Goal: Information Seeking & Learning: Learn about a topic

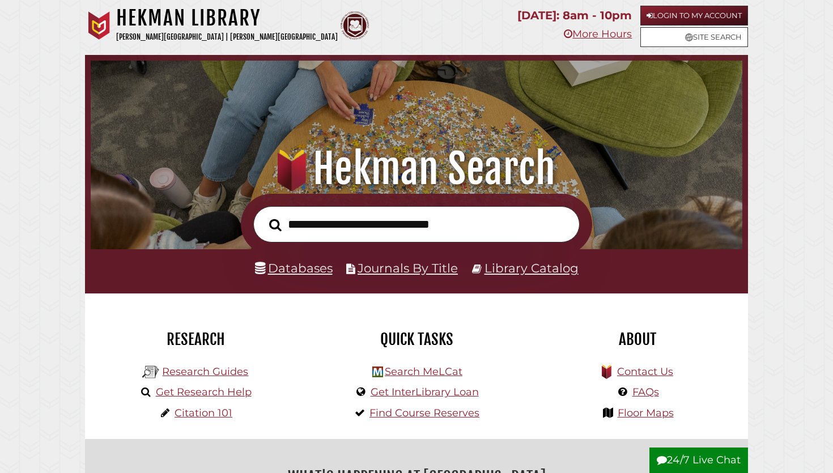
scroll to position [215, 646]
click at [432, 213] on input "text" at bounding box center [416, 224] width 326 height 37
type input "**********"
click at [263, 215] on button "Search" at bounding box center [275, 224] width 24 height 19
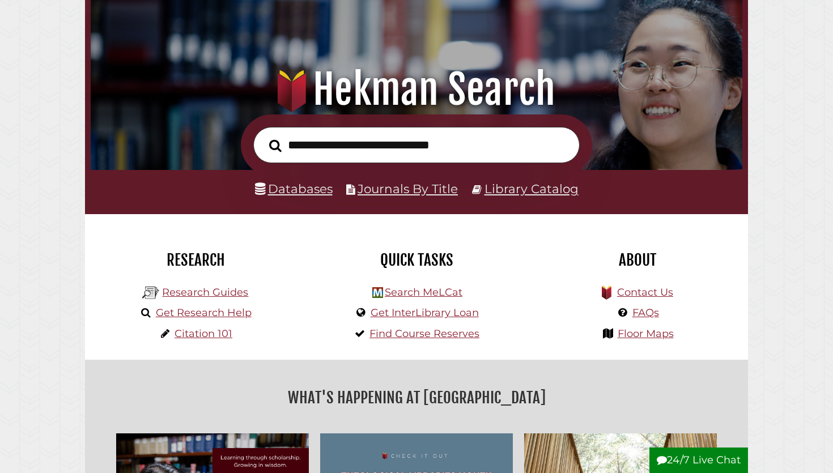
scroll to position [129, 0]
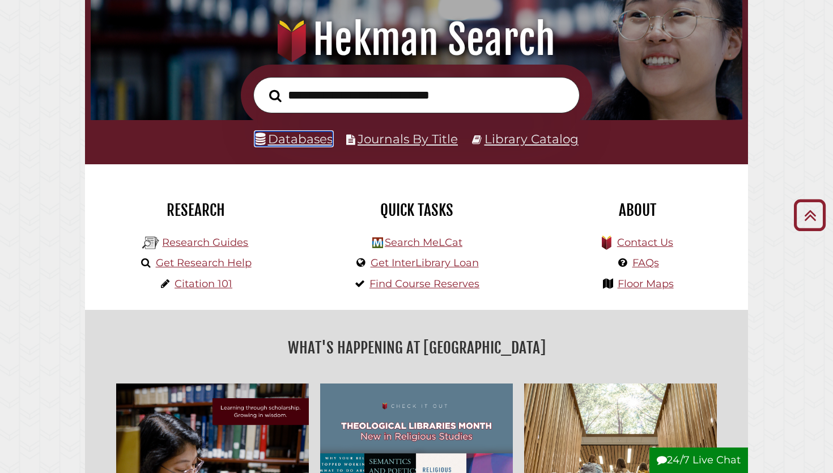
click at [300, 142] on link "Databases" at bounding box center [294, 138] width 78 height 15
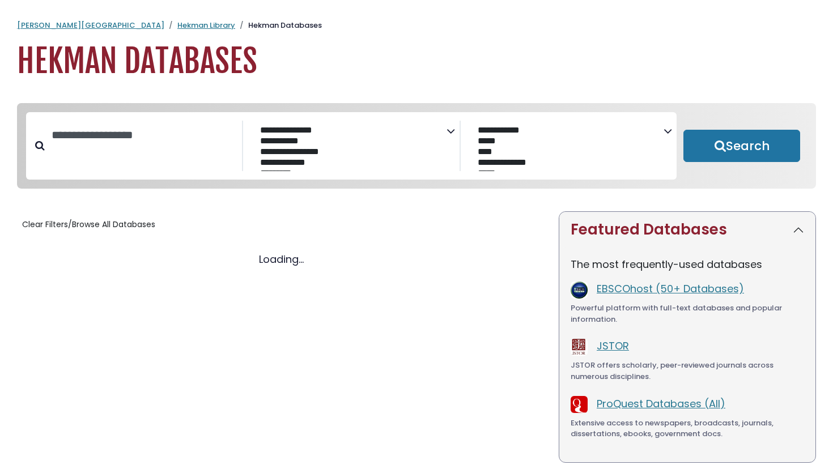
select select "Database Subject Filter"
select select "Database Vendors Filter"
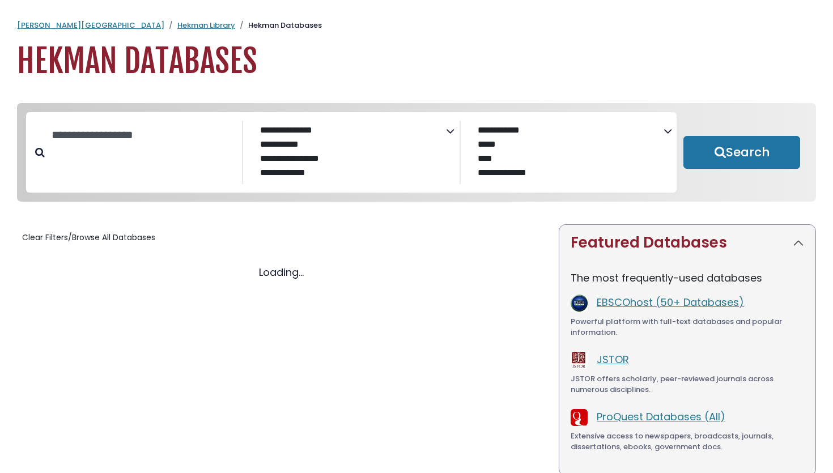
select select "Database Subject Filter"
select select "Database Vendors Filter"
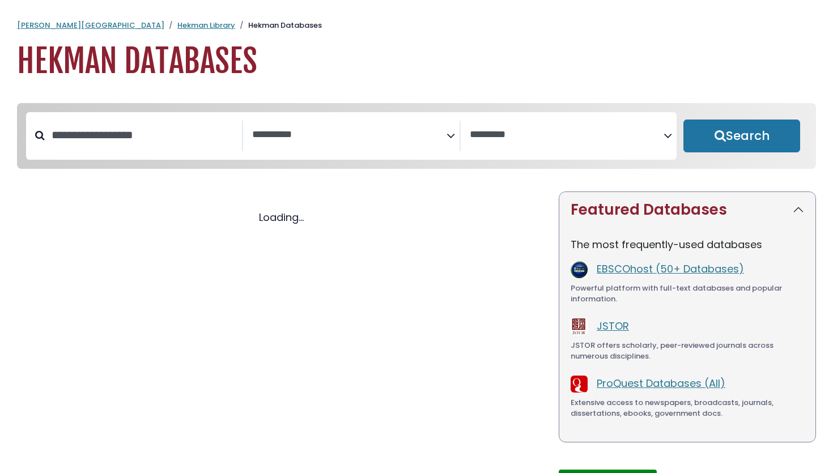
select select "Database Subject Filter"
select select "Database Vendors Filter"
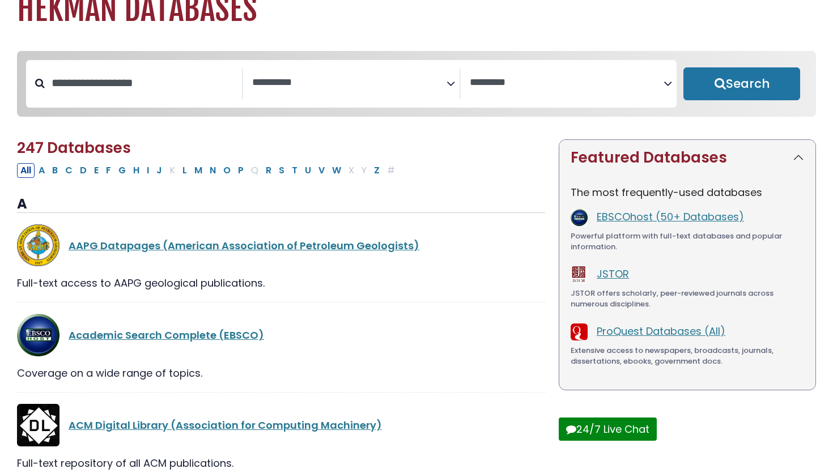
scroll to position [63, 0]
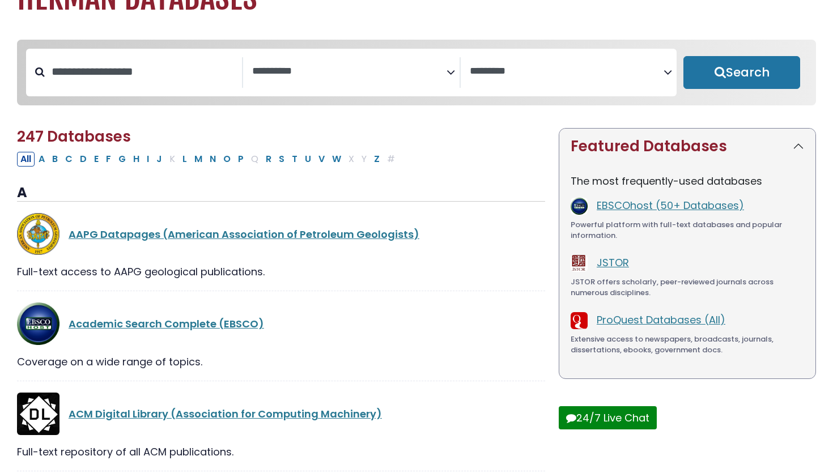
click at [317, 84] on span "Search filters" at bounding box center [349, 72] width 194 height 31
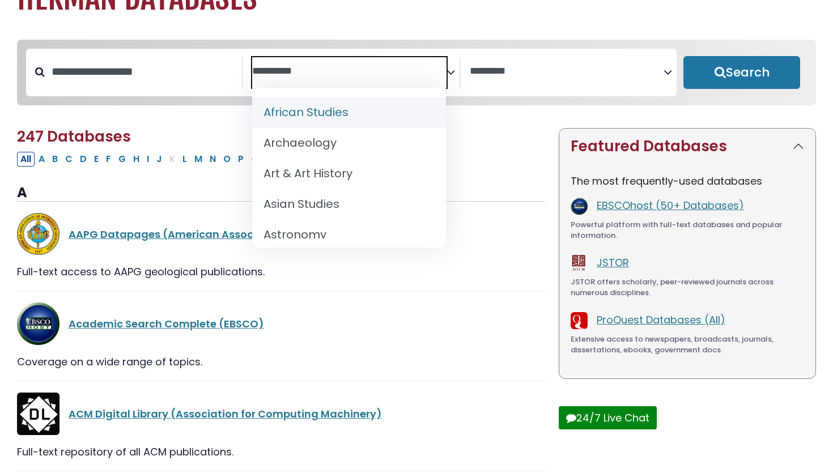
click at [426, 69] on textarea "Search" at bounding box center [349, 72] width 194 height 12
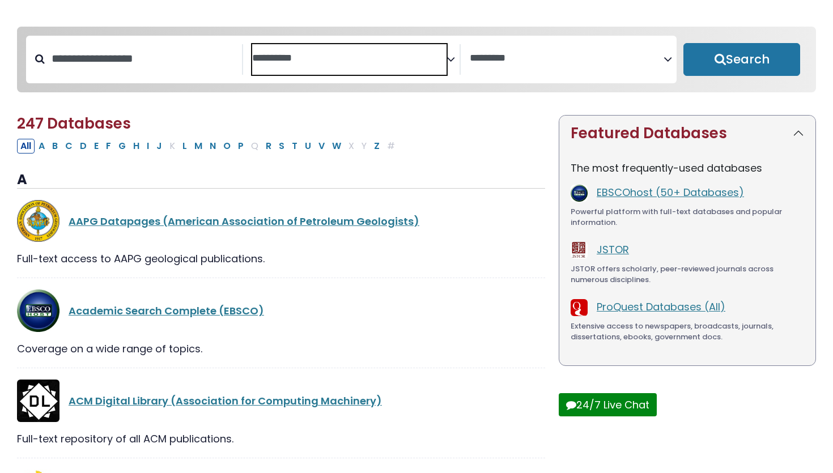
scroll to position [70, 0]
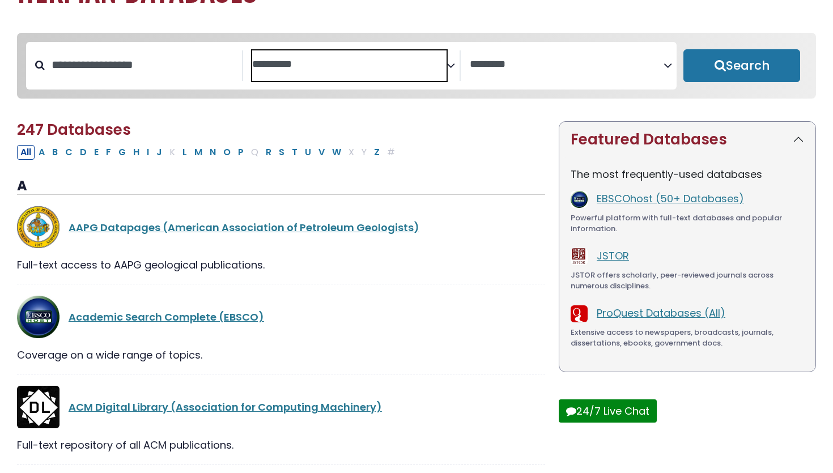
click at [395, 62] on textarea "Search" at bounding box center [349, 65] width 194 height 12
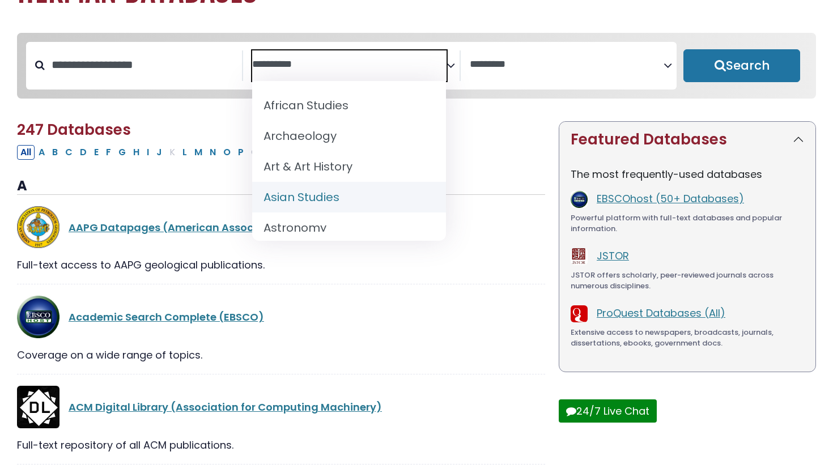
scroll to position [0, 0]
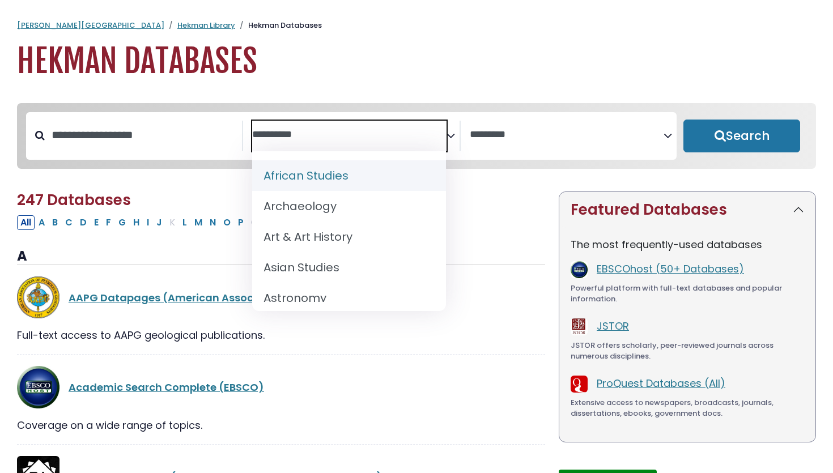
click at [401, 75] on h1 "Hekman Databases" at bounding box center [416, 61] width 799 height 38
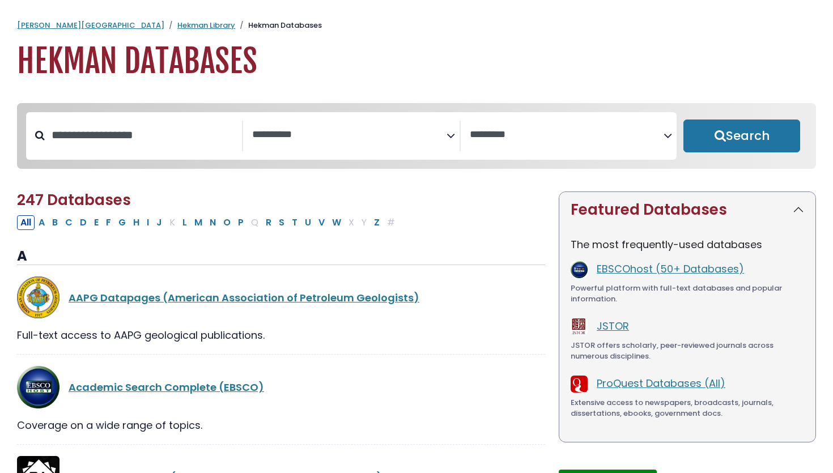
click at [375, 135] on textarea "Search" at bounding box center [349, 135] width 194 height 12
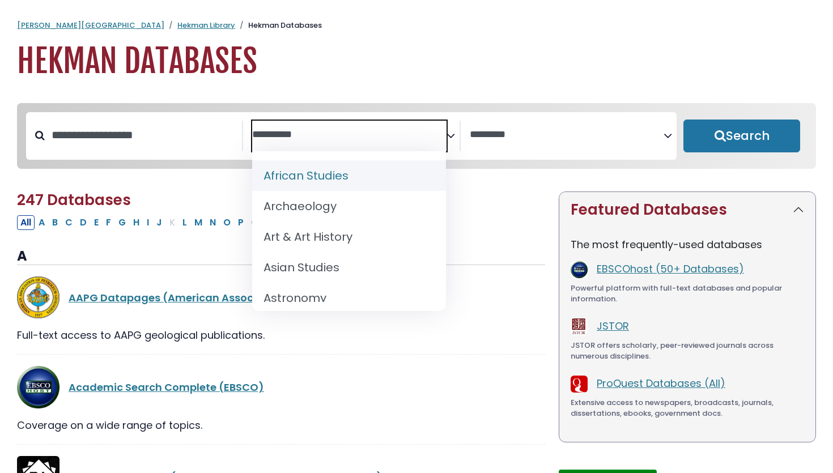
click at [401, 131] on textarea "Search" at bounding box center [349, 135] width 194 height 12
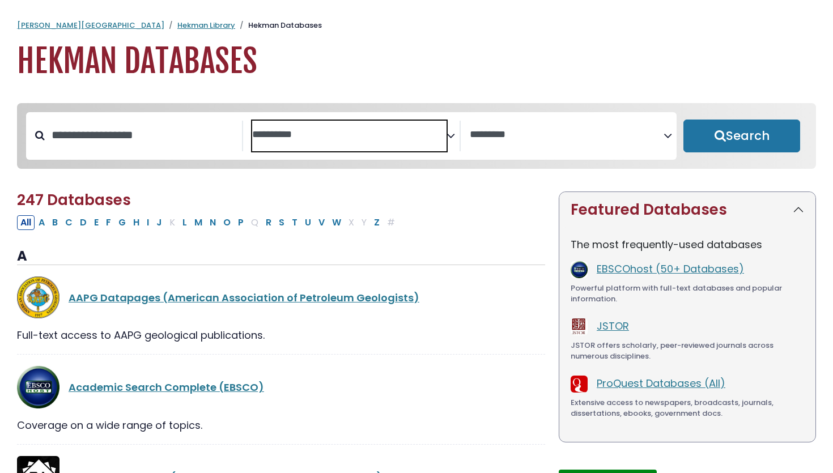
drag, startPoint x: 401, startPoint y: 131, endPoint x: 491, endPoint y: 134, distance: 89.6
click at [491, 134] on div "**********" at bounding box center [351, 136] width 650 height 48
click at [491, 134] on textarea "Search" at bounding box center [567, 135] width 194 height 12
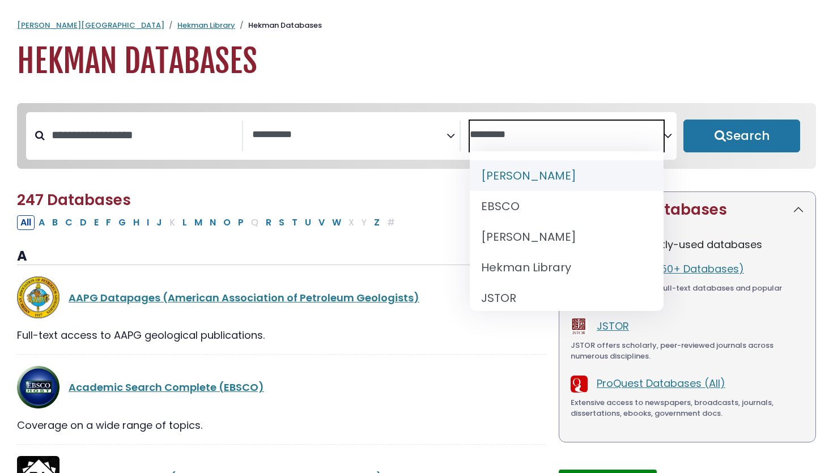
click at [499, 125] on span "Search filters" at bounding box center [567, 136] width 194 height 31
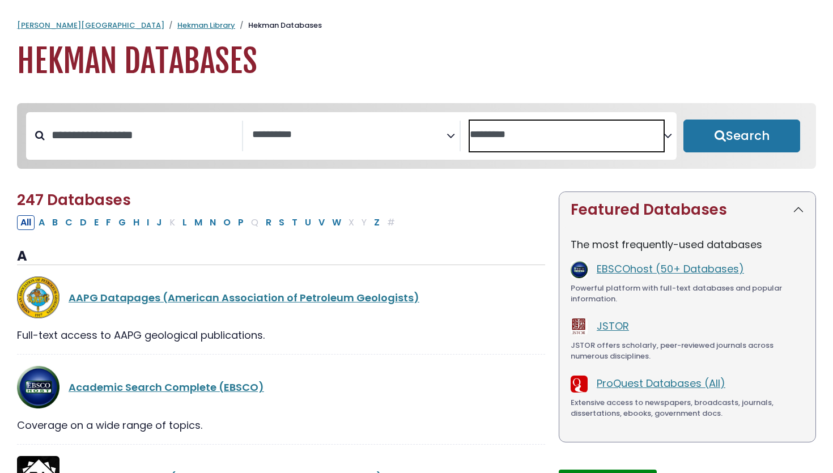
click at [41, 54] on h1 "Hekman Databases" at bounding box center [416, 61] width 799 height 38
click at [177, 23] on link "Hekman Library" at bounding box center [206, 25] width 58 height 11
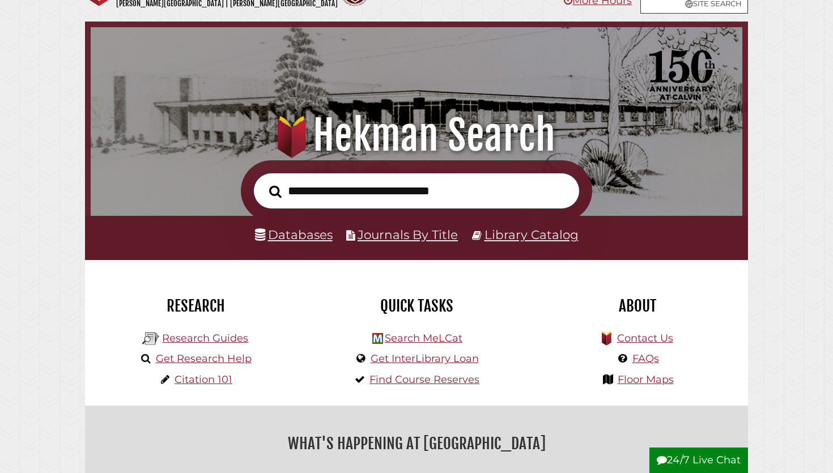
scroll to position [40, 0]
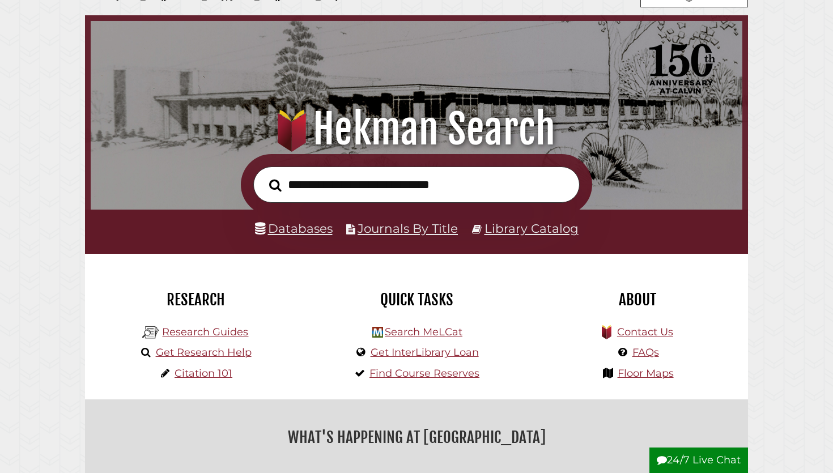
click at [386, 186] on input "text" at bounding box center [416, 185] width 326 height 37
click at [365, 179] on input "text" at bounding box center [416, 185] width 326 height 37
click at [218, 169] on div at bounding box center [416, 185] width 663 height 62
click at [338, 187] on input "text" at bounding box center [416, 185] width 326 height 37
click at [320, 179] on input "text" at bounding box center [416, 185] width 326 height 37
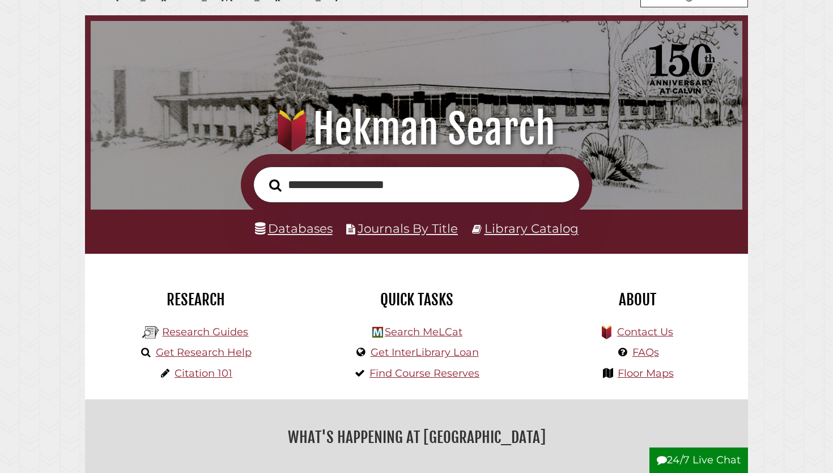
type input "**********"
click at [263, 176] on button "Search" at bounding box center [275, 185] width 24 height 19
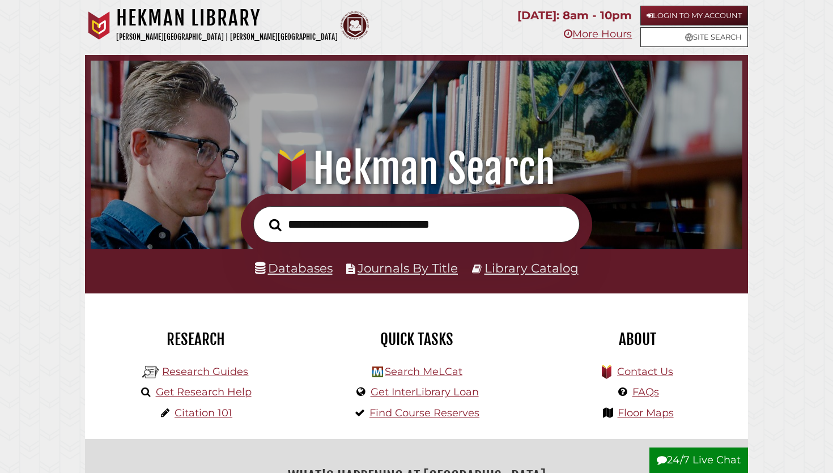
scroll to position [215, 646]
click at [279, 270] on link "Databases" at bounding box center [294, 268] width 78 height 15
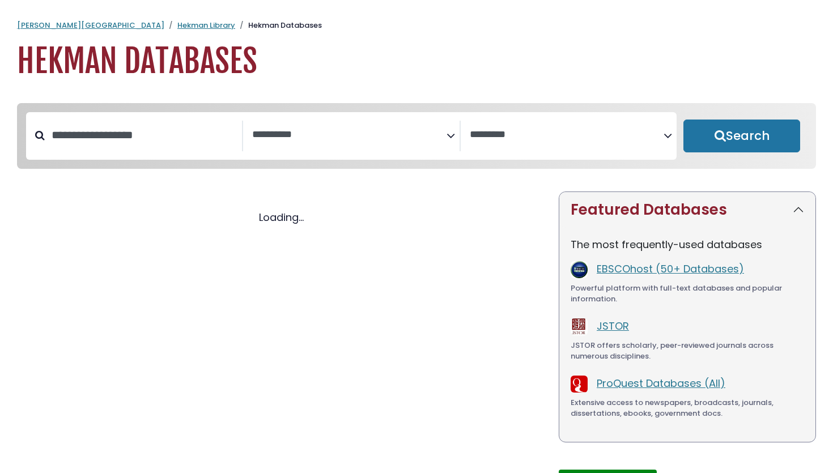
select select "Database Subject Filter"
select select "Database Vendors Filter"
select select "Database Subject Filter"
select select "Database Vendors Filter"
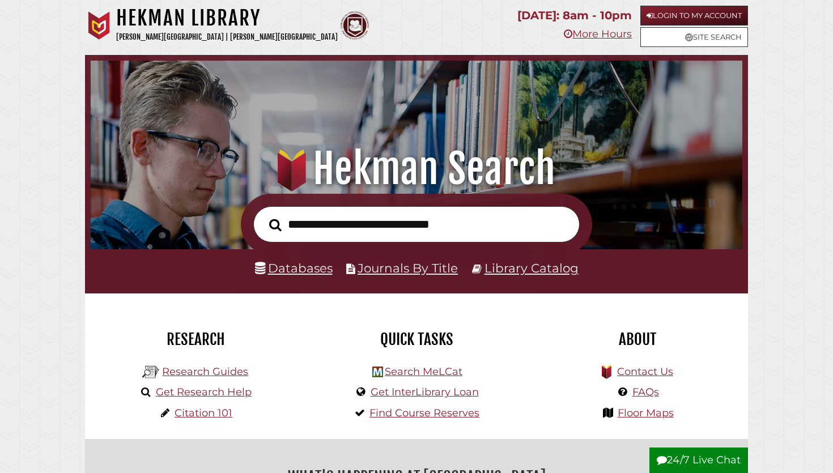
scroll to position [215, 646]
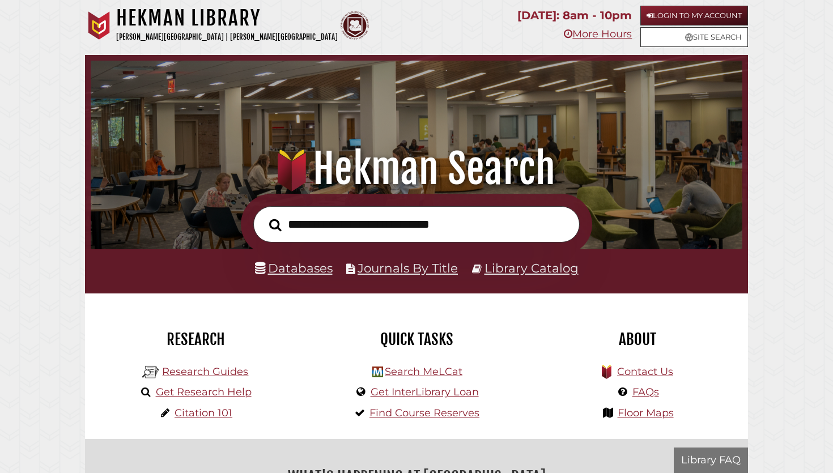
scroll to position [215, 646]
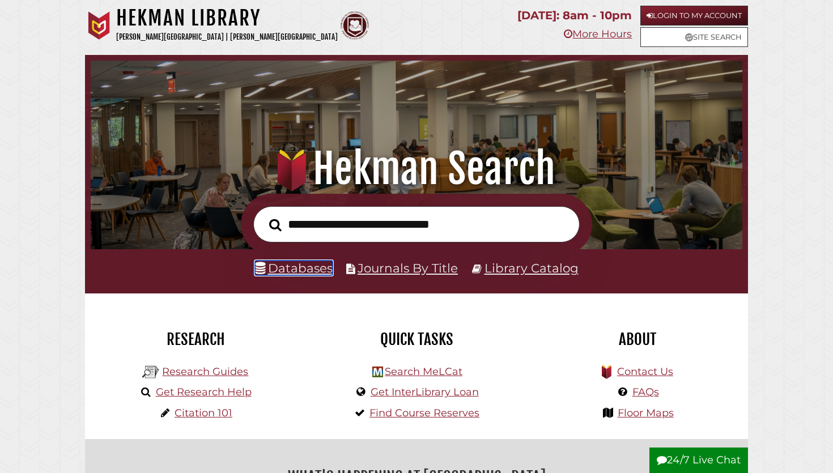
click at [299, 266] on link "Databases" at bounding box center [294, 268] width 78 height 15
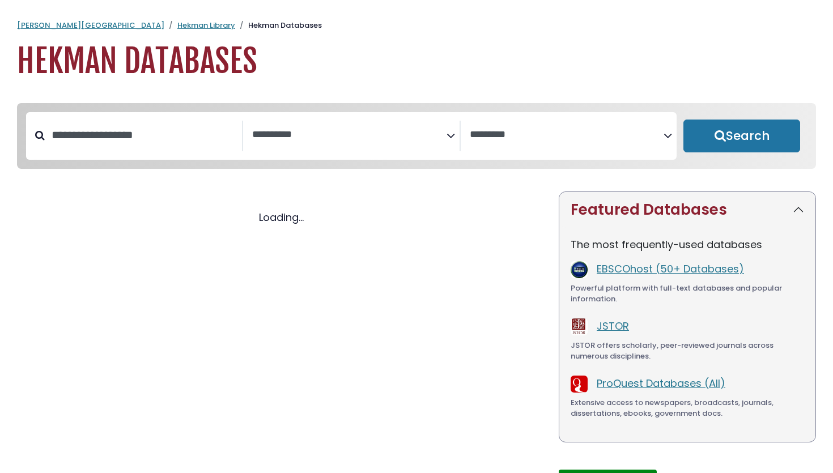
select select "Database Subject Filter"
select select "Database Vendors Filter"
select select "Database Subject Filter"
select select "Database Vendors Filter"
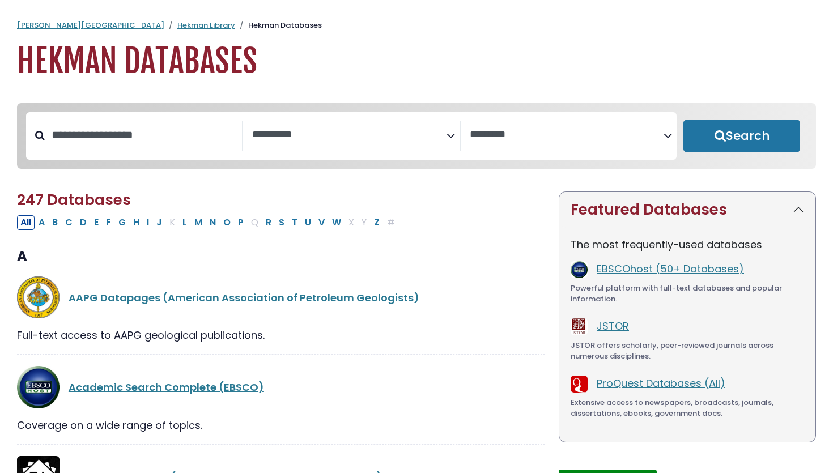
click at [347, 142] on span "Search filters" at bounding box center [349, 136] width 194 height 31
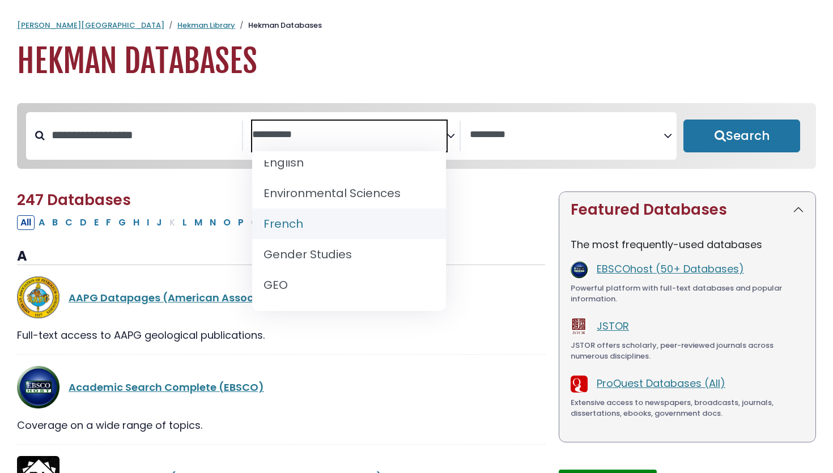
scroll to position [471, 0]
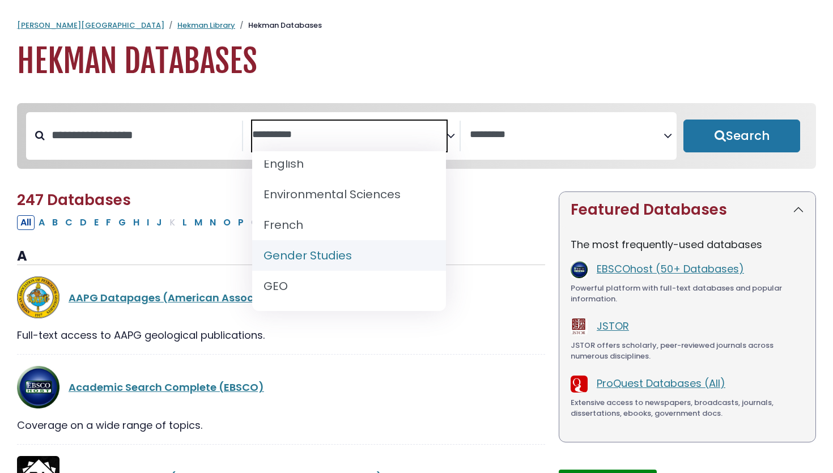
select select "*****"
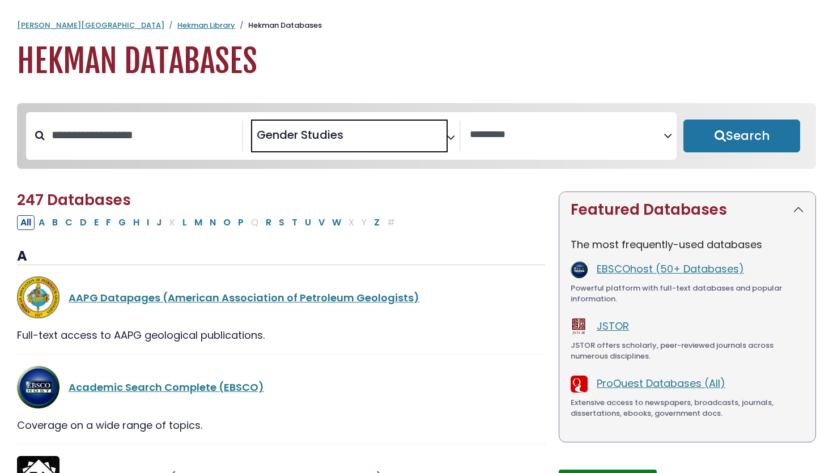
scroll to position [255, 0]
click at [99, 150] on div "Search filters" at bounding box center [143, 135] width 197 height 29
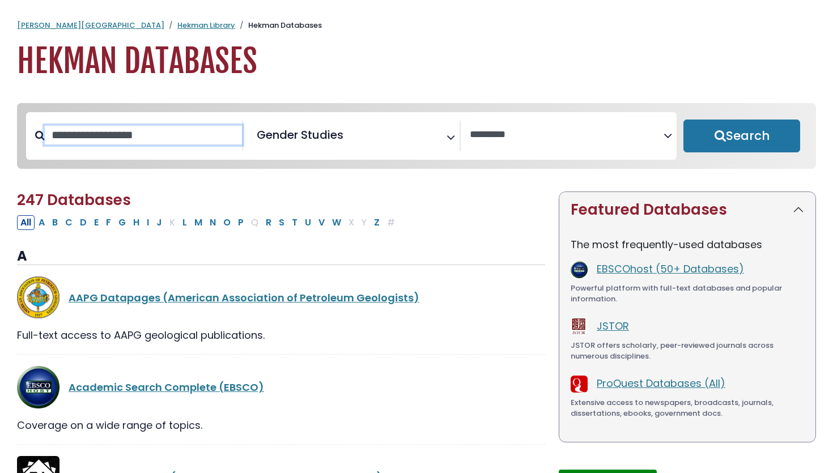
click at [101, 138] on input "Search database by title or keyword" at bounding box center [143, 135] width 197 height 19
click at [93, 135] on input "Search database by title or keyword" at bounding box center [143, 135] width 197 height 19
click at [91, 136] on input "Search database by title or keyword" at bounding box center [143, 135] width 197 height 19
click at [94, 136] on input "Search database by title or keyword" at bounding box center [143, 135] width 197 height 19
click at [91, 138] on input "Search database by title or keyword" at bounding box center [143, 135] width 197 height 19
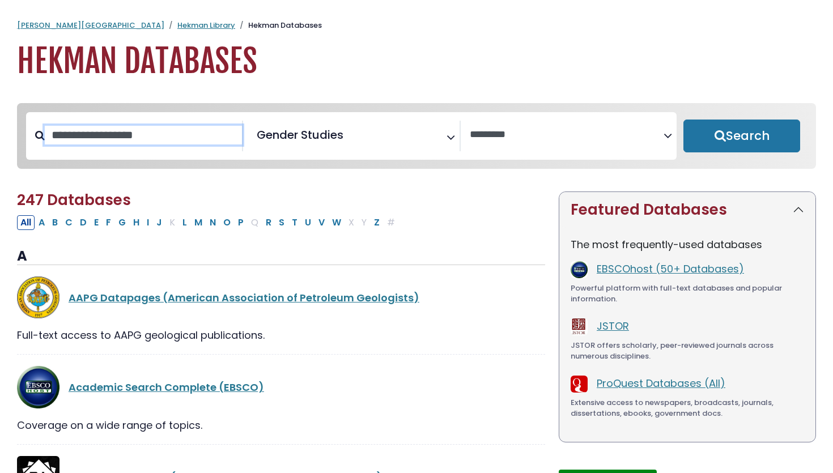
click at [91, 138] on input "Search database by title or keyword" at bounding box center [143, 135] width 197 height 19
click at [624, 131] on textarea "Search" at bounding box center [567, 135] width 194 height 12
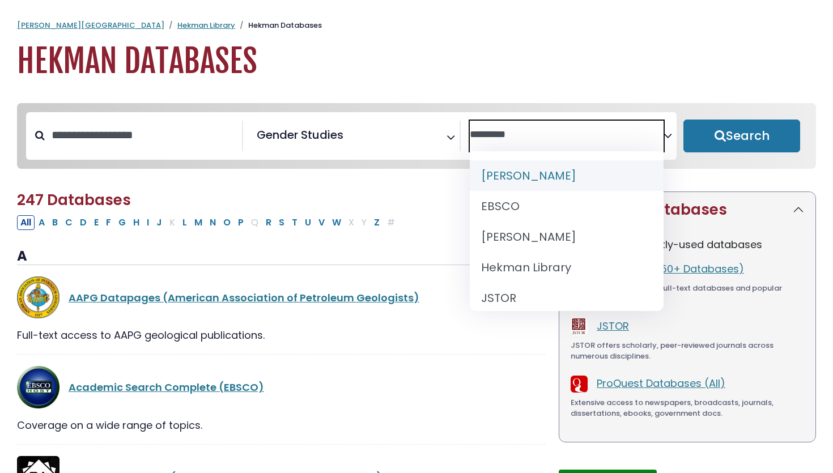
click at [606, 129] on textarea "Search" at bounding box center [567, 135] width 194 height 12
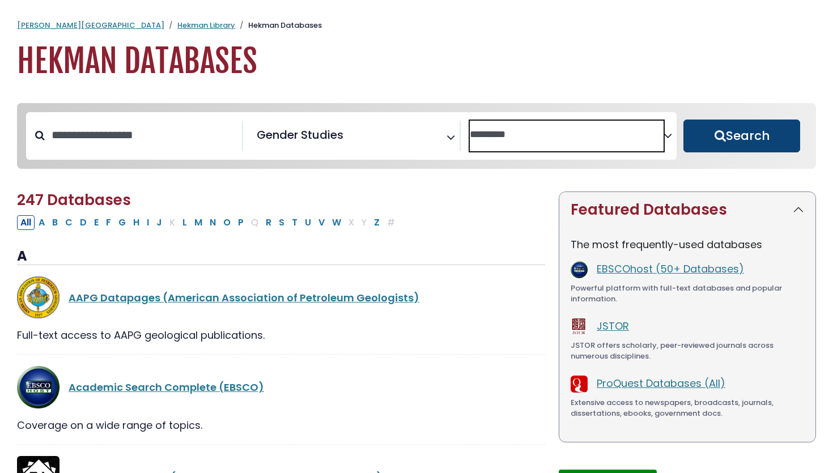
click at [731, 140] on button "Search" at bounding box center [741, 136] width 117 height 33
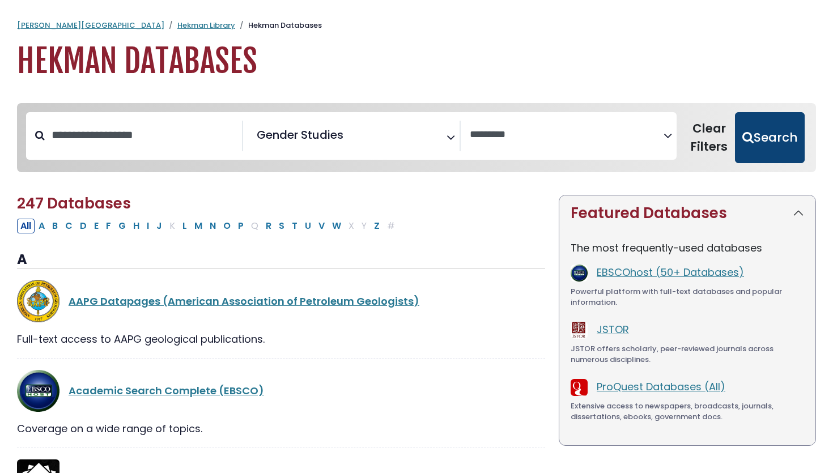
select select "Database Vendors Filter"
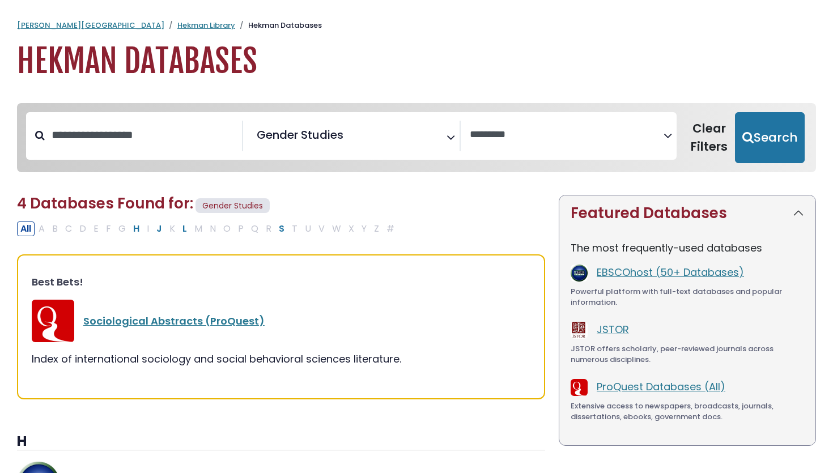
click at [333, 142] on span "Gender Studies" at bounding box center [300, 134] width 87 height 17
click at [765, 135] on button "Search" at bounding box center [770, 137] width 70 height 51
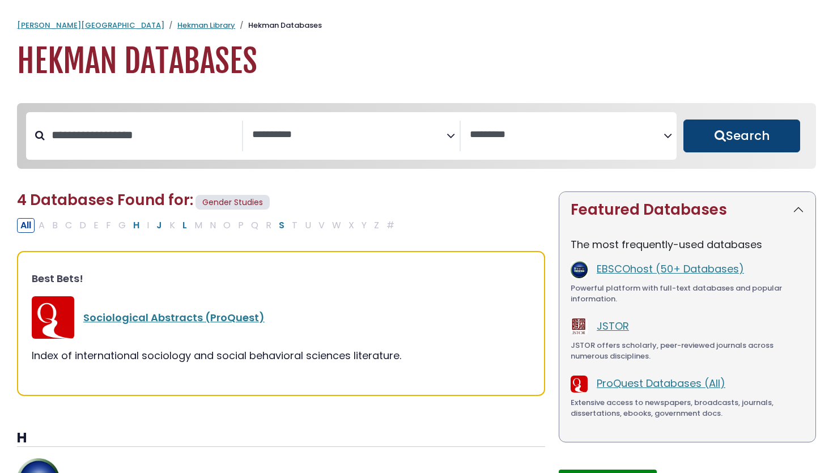
select select "Database Subject Filter"
select select "Database Vendors Filter"
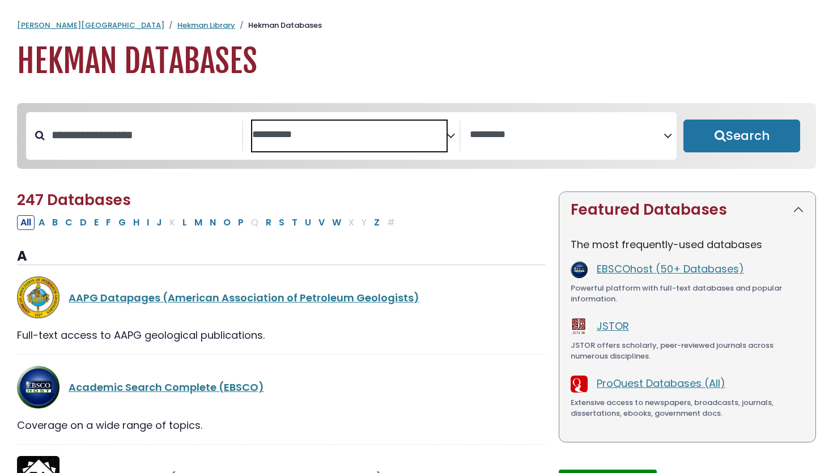
click at [358, 139] on textarea "Search" at bounding box center [349, 135] width 194 height 12
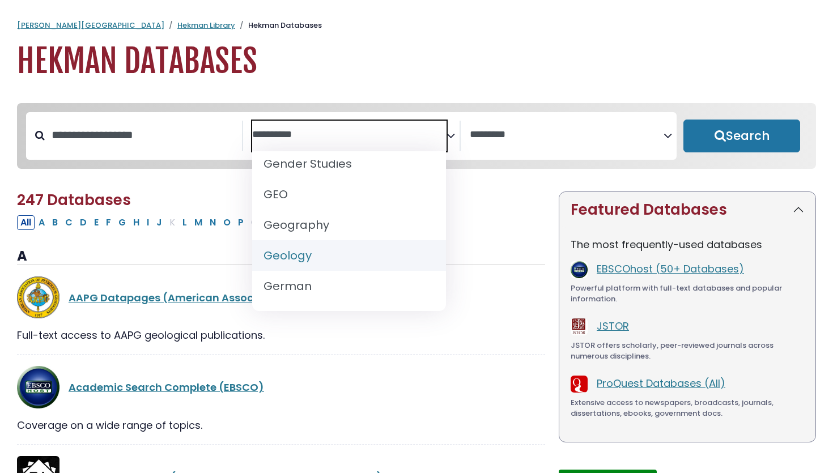
scroll to position [559, 0]
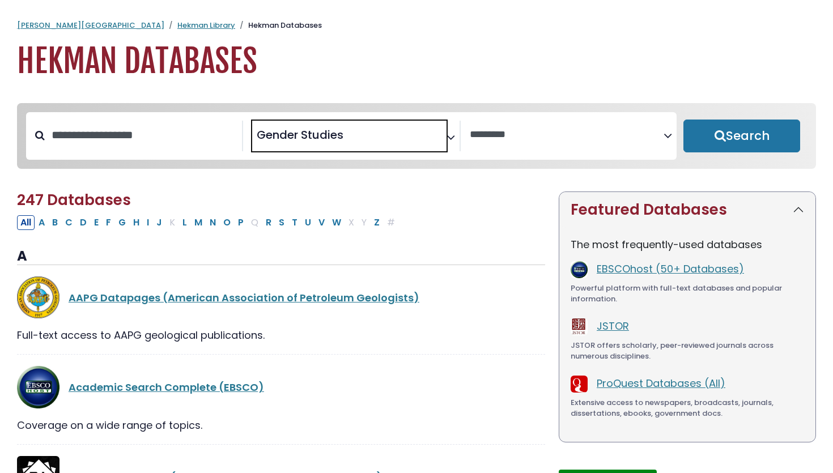
select select "*****"
click at [737, 138] on button "Search" at bounding box center [741, 136] width 117 height 33
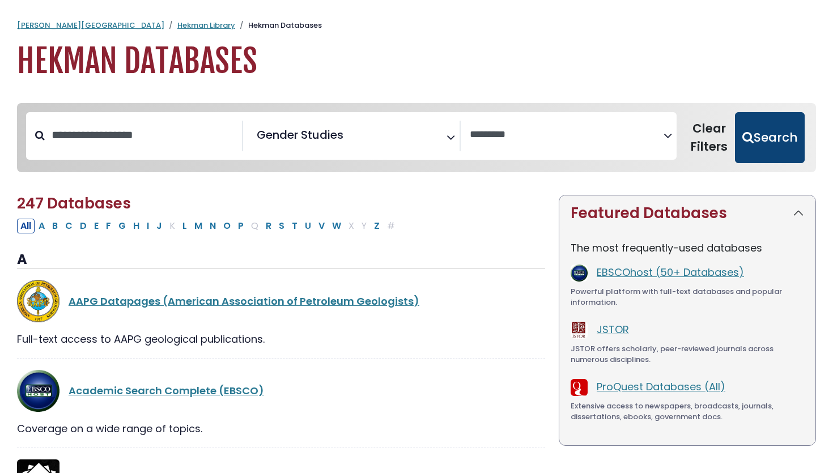
select select "Database Vendors Filter"
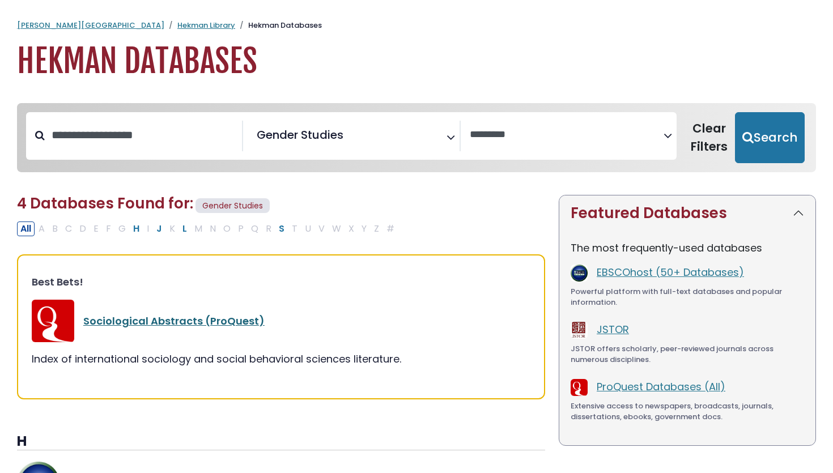
click at [177, 318] on link "Sociological Abstracts (ProQuest)" at bounding box center [173, 321] width 181 height 14
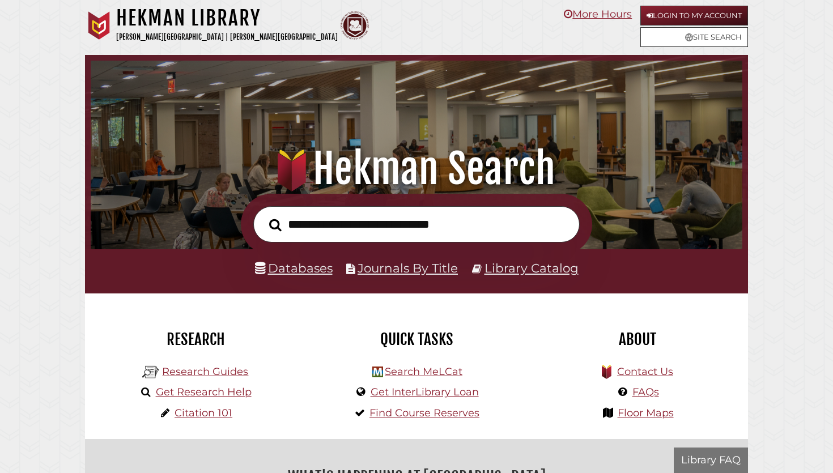
scroll to position [215, 646]
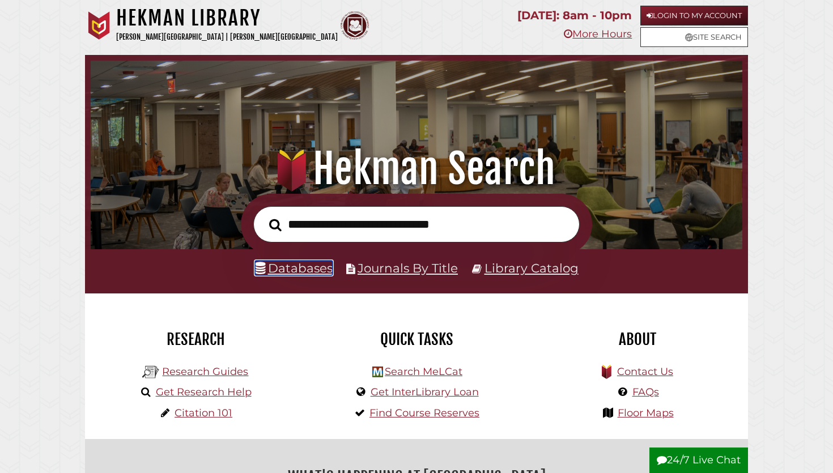
click at [291, 271] on link "Databases" at bounding box center [294, 268] width 78 height 15
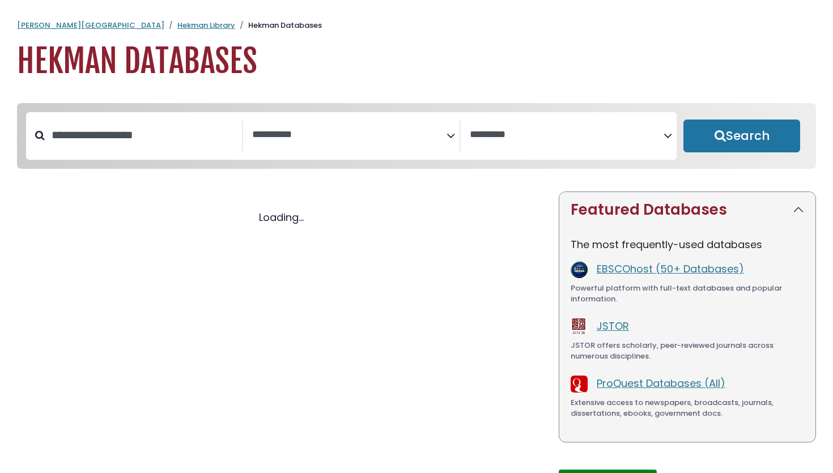
select select "Database Subject Filter"
select select "Database Vendors Filter"
select select "Database Subject Filter"
select select "Database Vendors Filter"
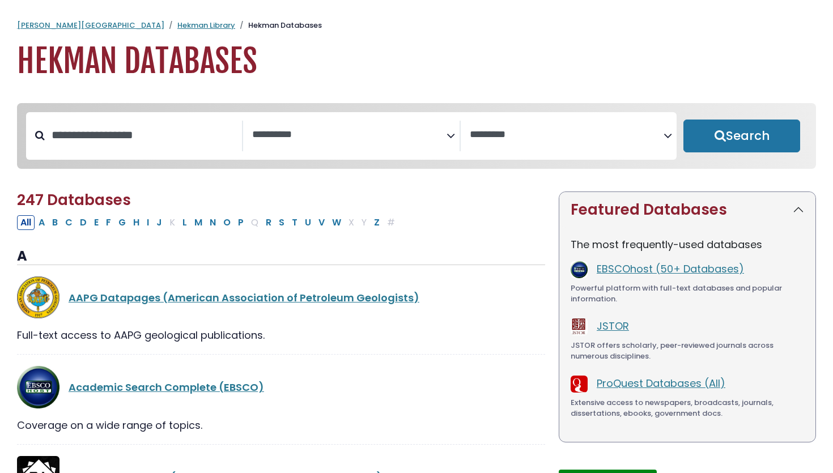
click at [341, 142] on span "Search filters" at bounding box center [349, 136] width 194 height 31
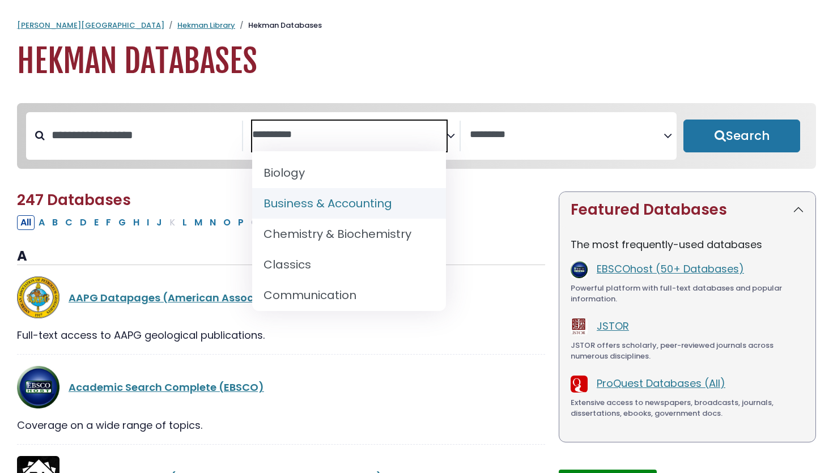
scroll to position [151, 0]
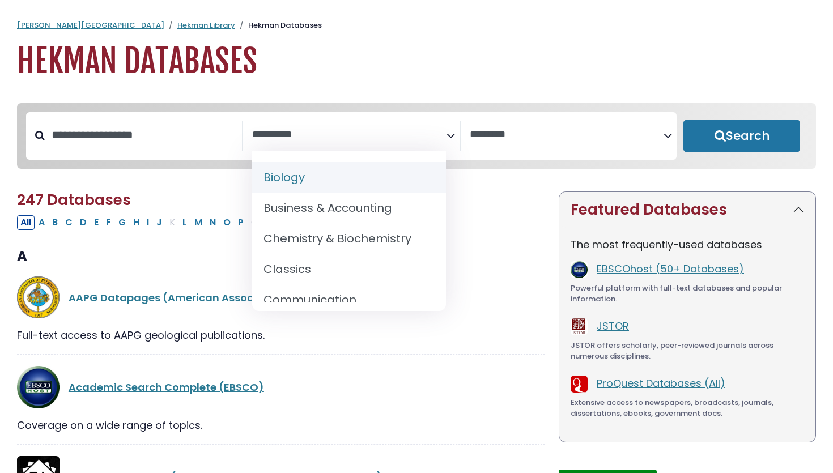
select select "*****"
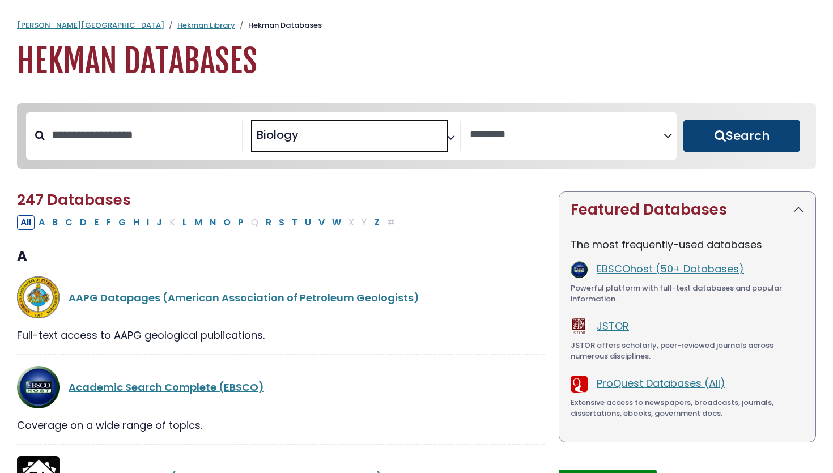
click at [728, 142] on button "Search" at bounding box center [741, 136] width 117 height 33
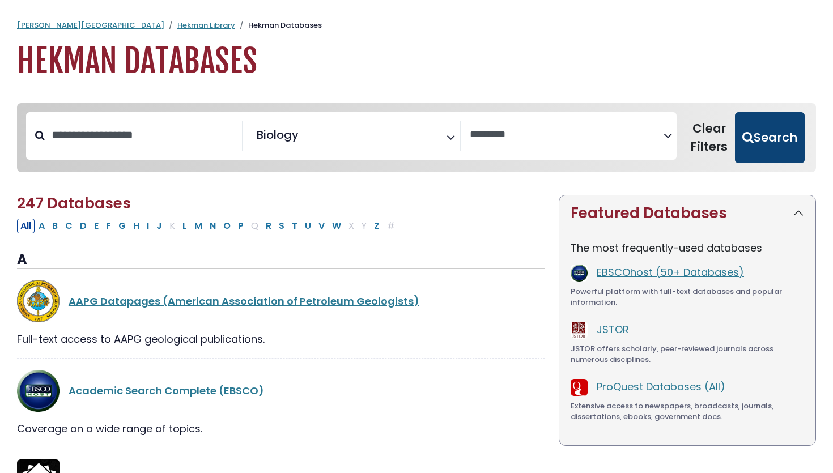
select select "Database Vendors Filter"
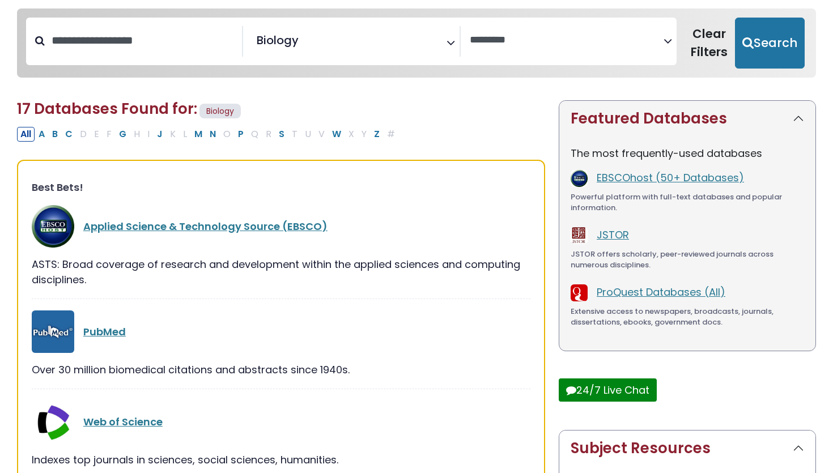
scroll to position [96, 0]
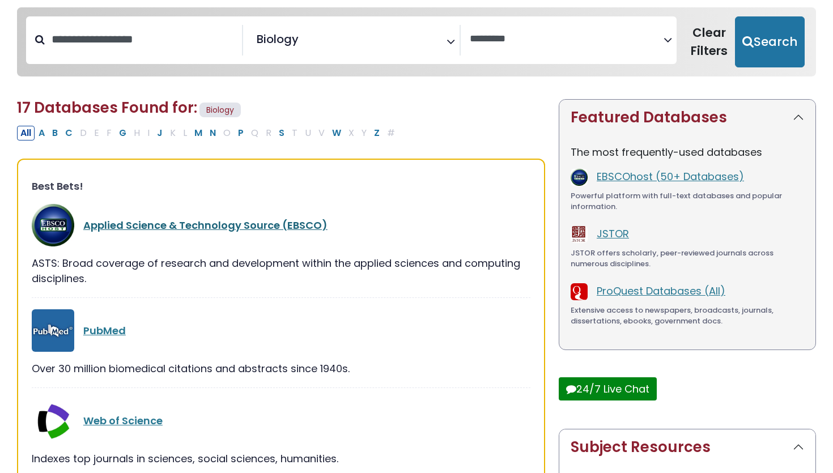
click at [166, 228] on link "Applied Science & Technology Source (EBSCO)" at bounding box center [205, 225] width 244 height 14
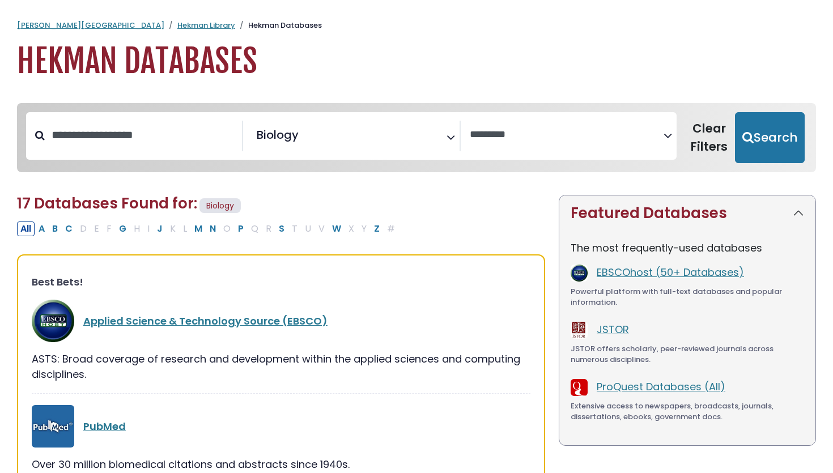
select select "Database Vendors Filter"
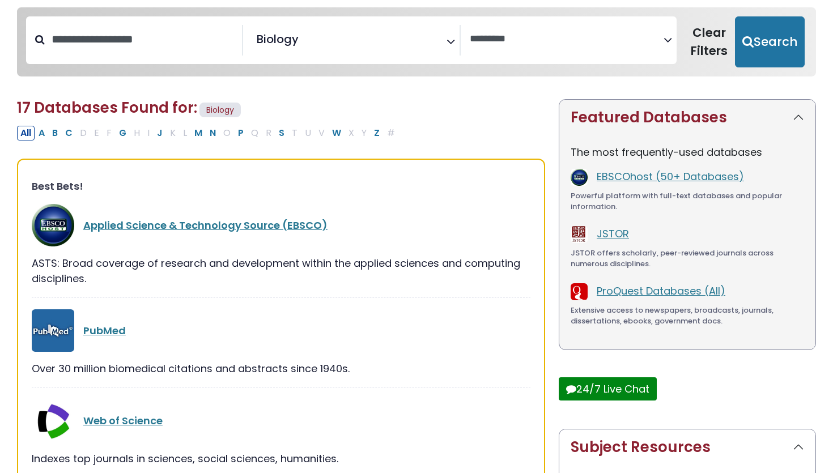
scroll to position [71, 0]
click at [182, 222] on link "Applied Science & Technology Source (EBSCO)" at bounding box center [205, 225] width 244 height 14
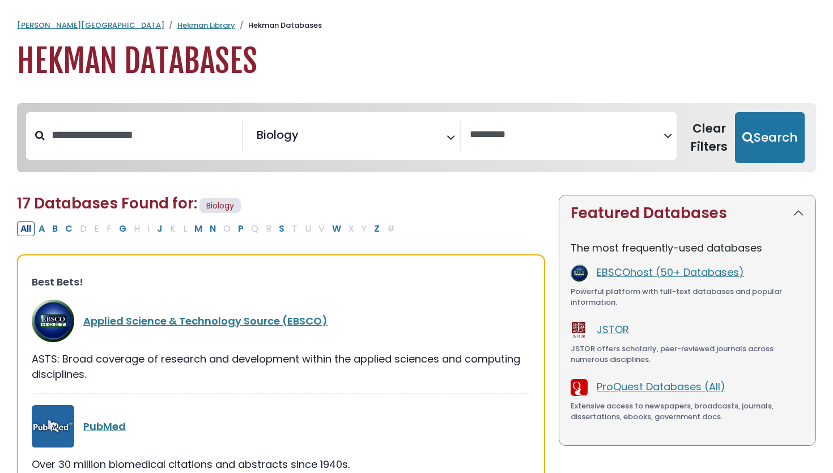
select select "Database Vendors Filter"
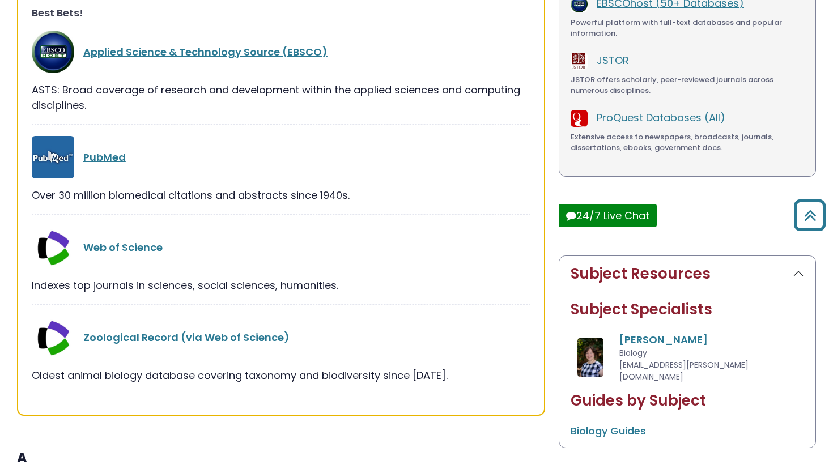
scroll to position [271, 0]
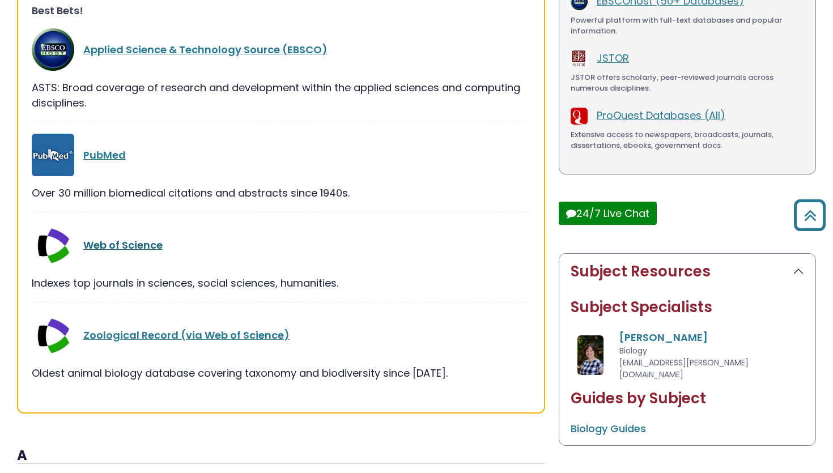
click at [138, 244] on link "Web of Science" at bounding box center [122, 245] width 79 height 14
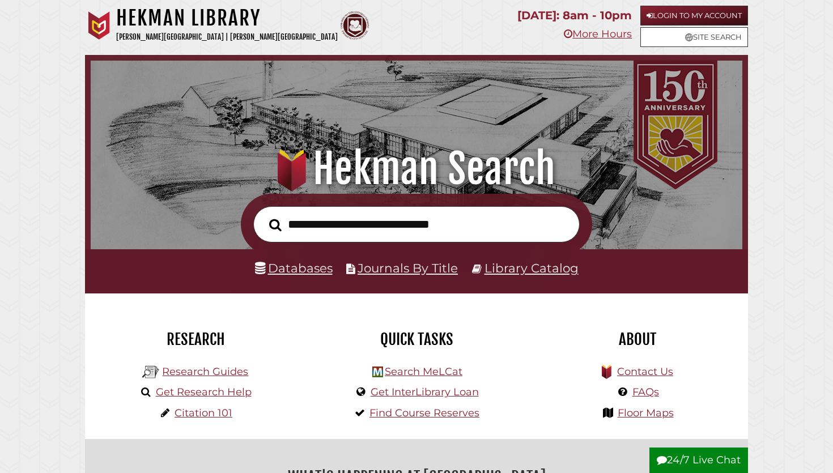
scroll to position [215, 646]
click at [287, 267] on link "Databases" at bounding box center [294, 268] width 78 height 15
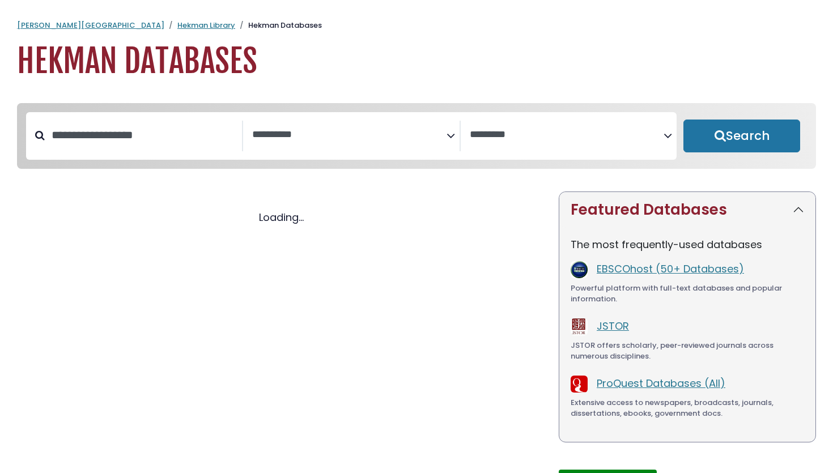
select select "Database Subject Filter"
select select "Database Vendors Filter"
select select "Database Subject Filter"
select select "Database Vendors Filter"
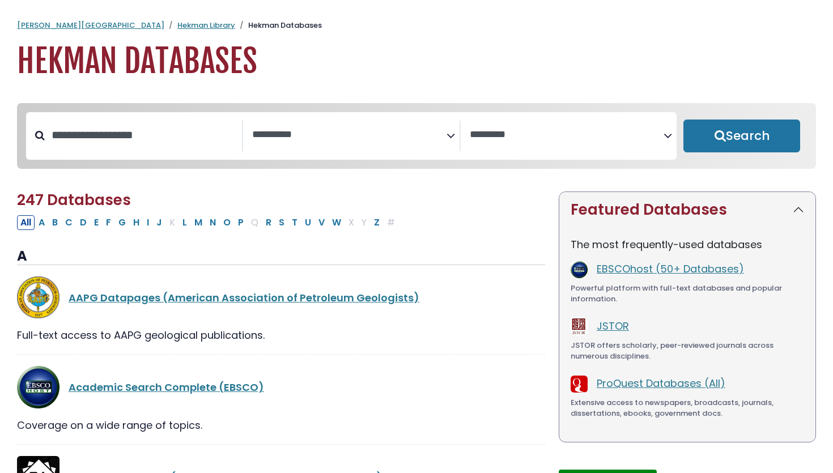
click at [371, 129] on textarea "Search" at bounding box center [349, 135] width 194 height 12
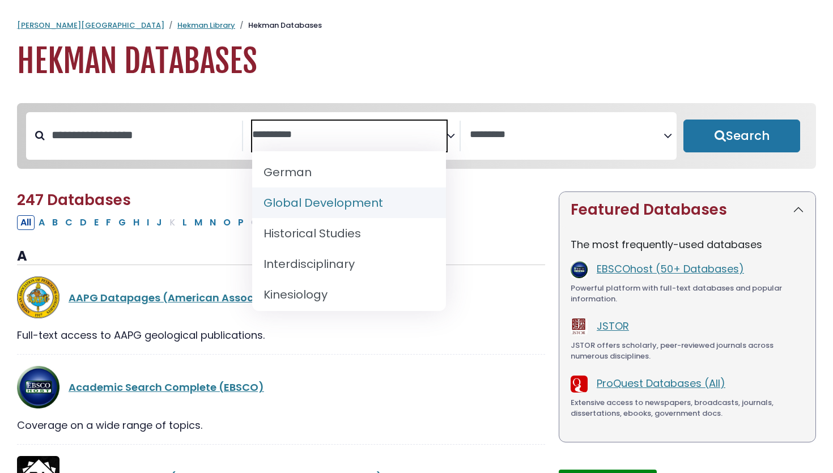
scroll to position [679, 0]
select select "*****"
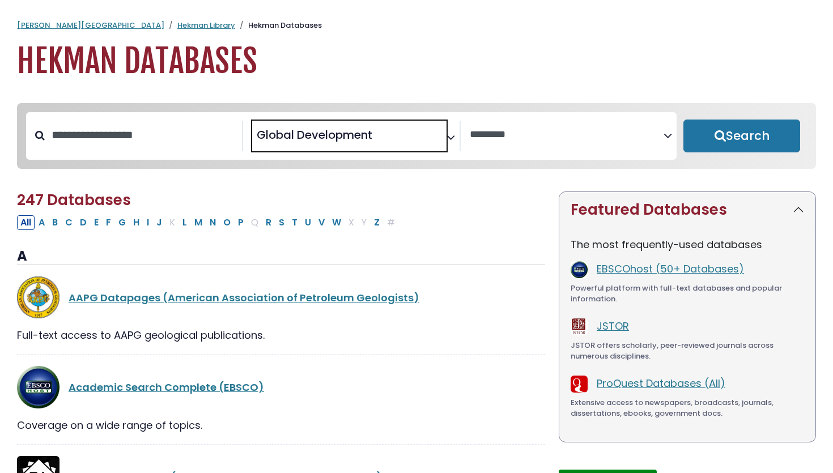
scroll to position [326, 0]
click at [704, 143] on button "Search" at bounding box center [741, 136] width 117 height 33
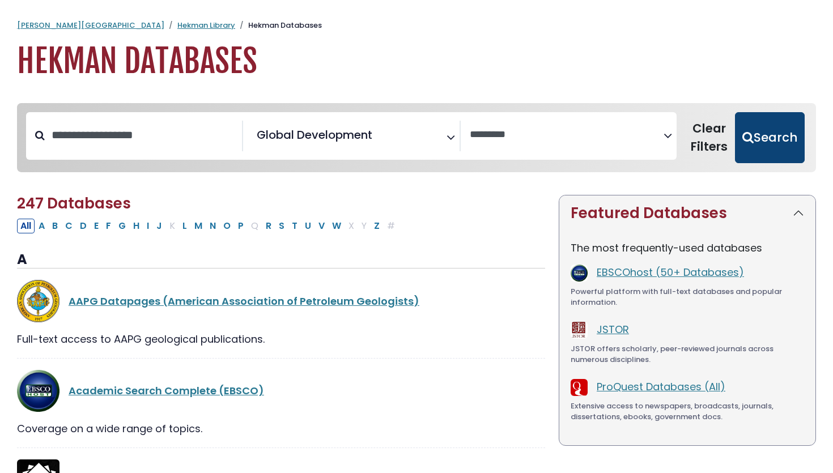
select select "Database Vendors Filter"
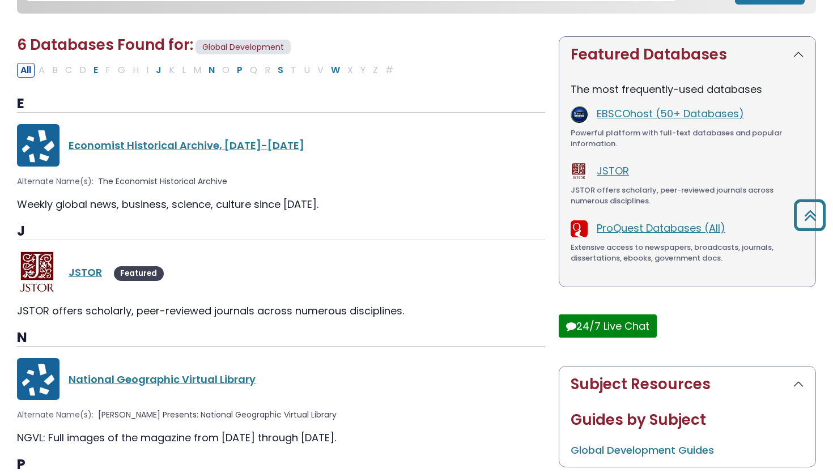
scroll to position [163, 0]
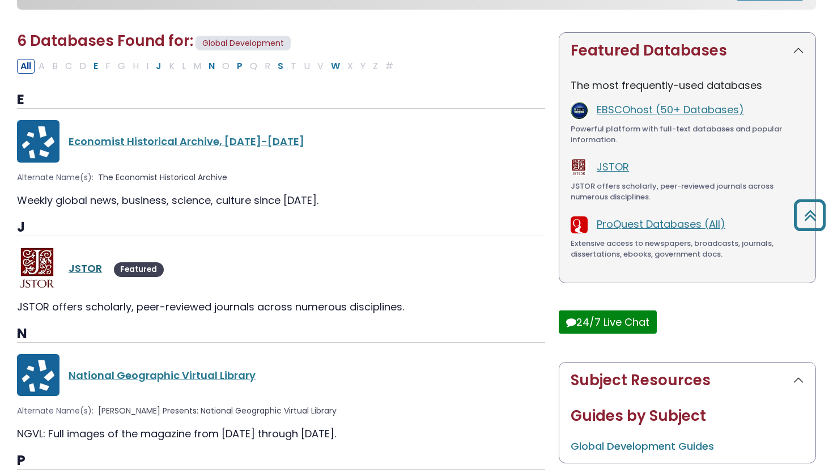
click at [88, 267] on link "JSTOR" at bounding box center [85, 268] width 33 height 14
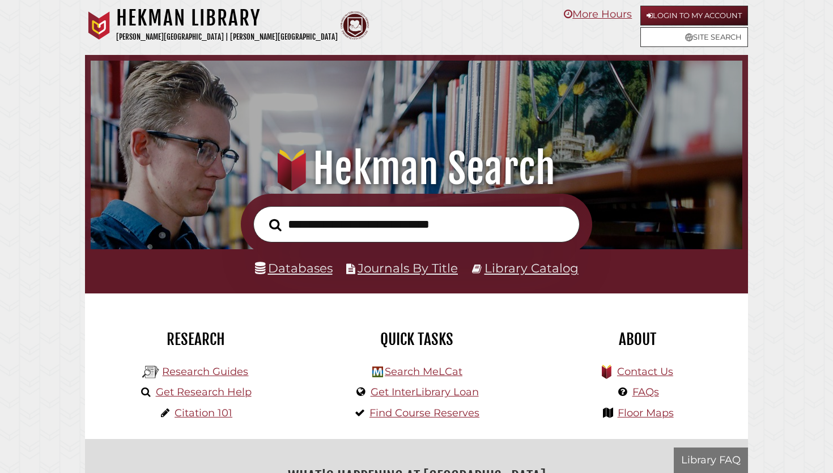
scroll to position [215, 646]
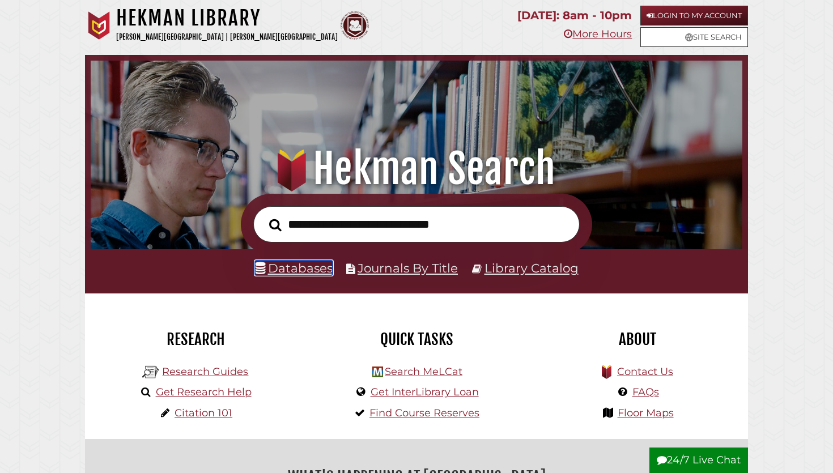
click at [297, 271] on link "Databases" at bounding box center [294, 268] width 78 height 15
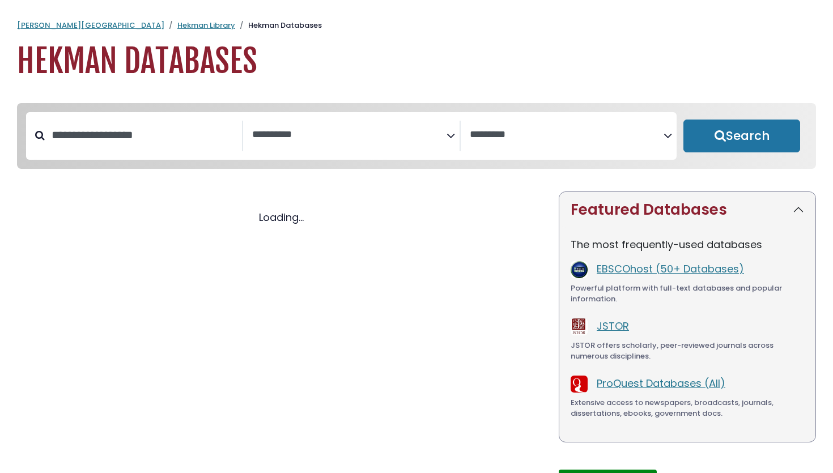
select select "Database Subject Filter"
select select "Database Vendors Filter"
select select "Database Subject Filter"
select select "Database Vendors Filter"
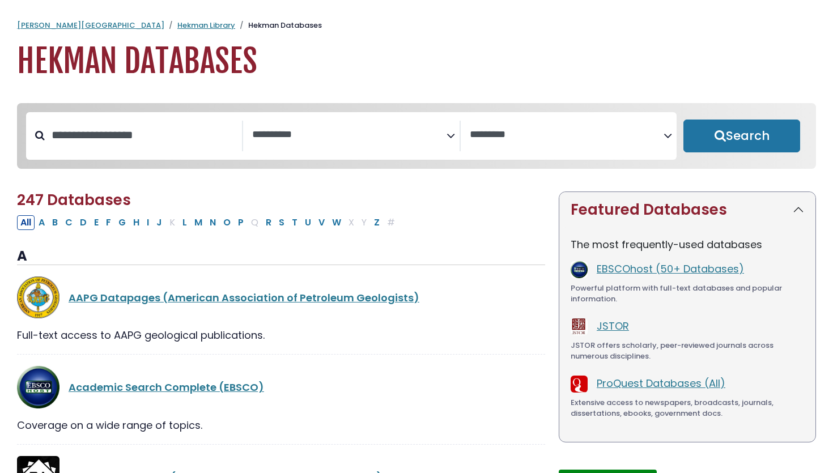
click at [339, 144] on span "Search filters" at bounding box center [349, 136] width 194 height 31
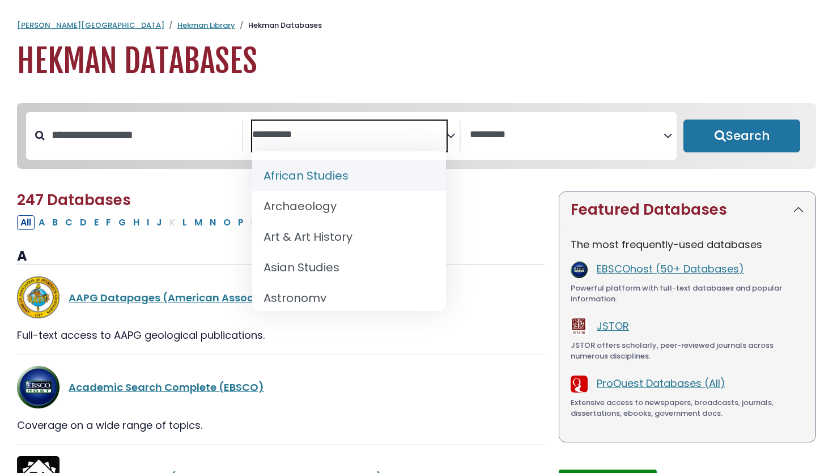
click at [380, 52] on h1 "Hekman Databases" at bounding box center [416, 61] width 799 height 38
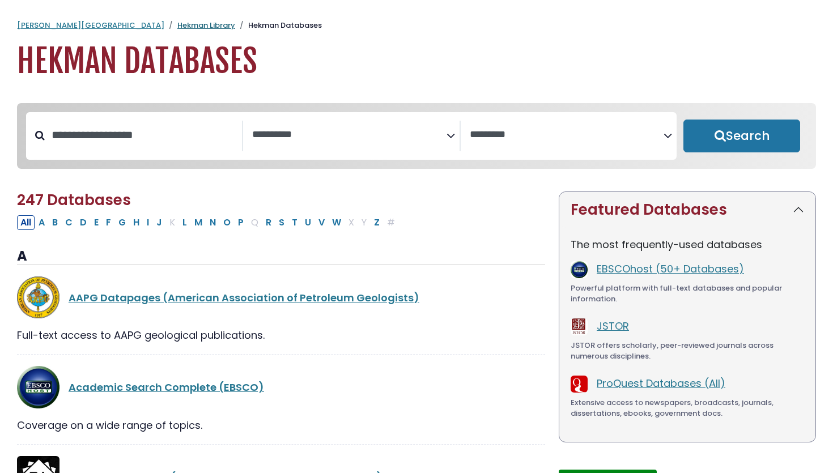
click at [177, 28] on link "Hekman Library" at bounding box center [206, 25] width 58 height 11
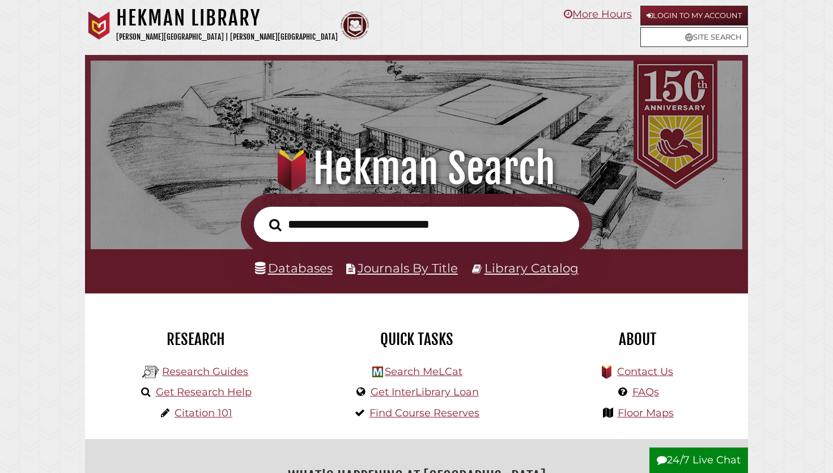
scroll to position [215, 646]
click at [363, 225] on input "text" at bounding box center [416, 224] width 326 height 37
type input "******"
